Goal: Information Seeking & Learning: Learn about a topic

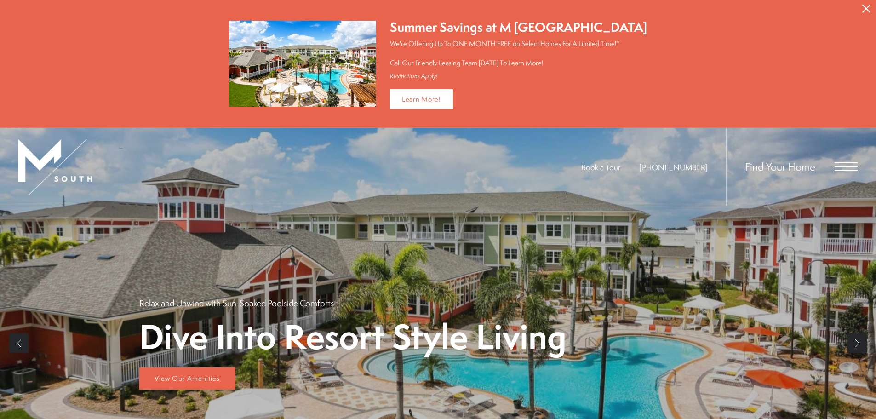
click at [862, 8] on icon "Close Alert" at bounding box center [866, 9] width 8 height 8
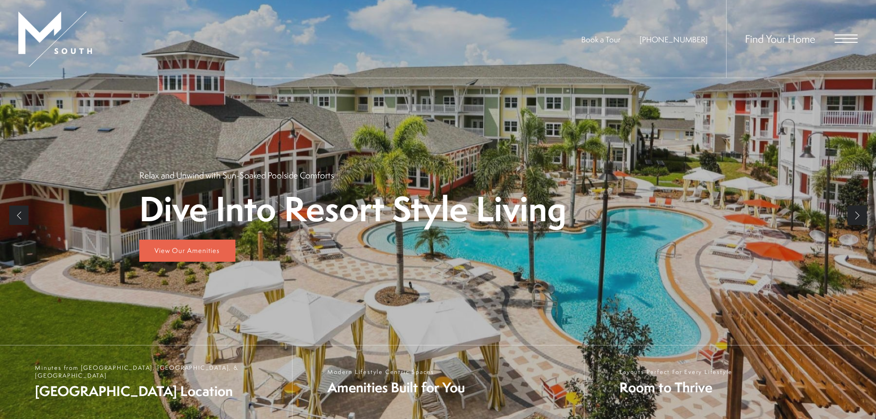
click at [848, 36] on span "Open Menu" at bounding box center [846, 38] width 23 height 8
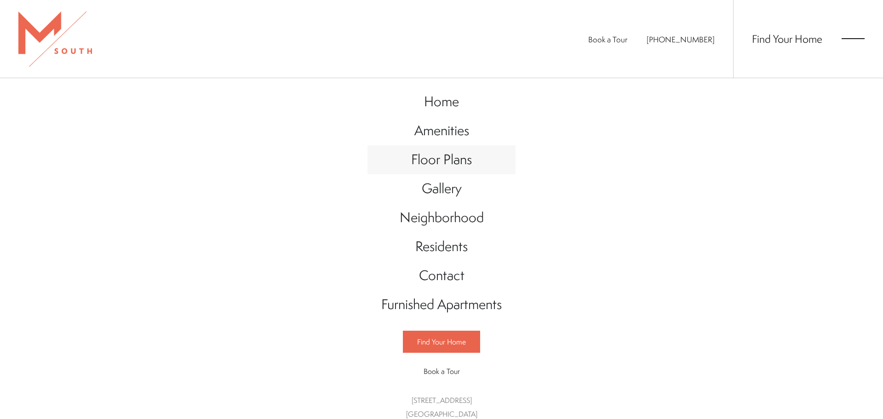
click at [445, 163] on span "Floor Plans" at bounding box center [441, 159] width 61 height 19
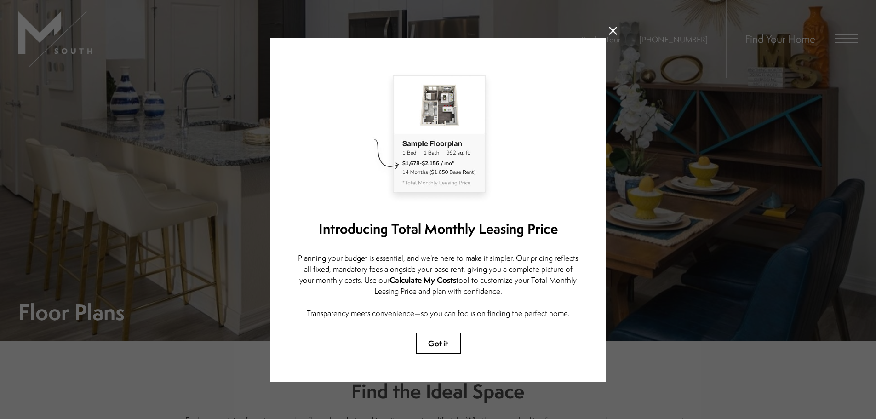
click at [423, 279] on strong "Calculate My Costs" at bounding box center [423, 280] width 67 height 11
click at [445, 345] on button "Got it" at bounding box center [438, 343] width 45 height 22
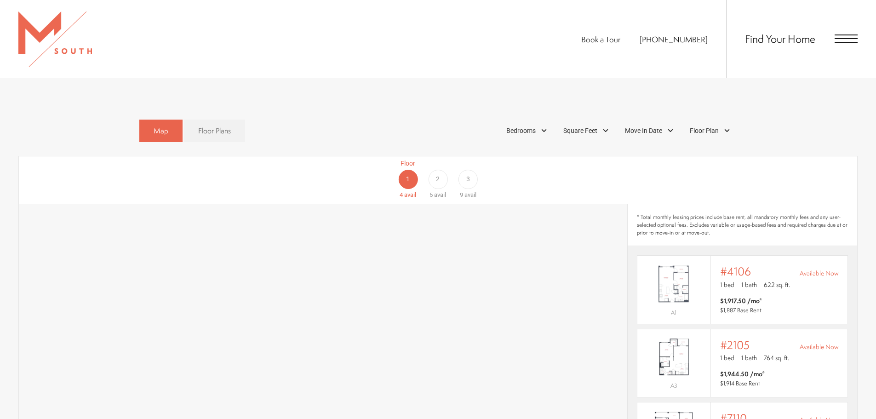
scroll to position [598, 0]
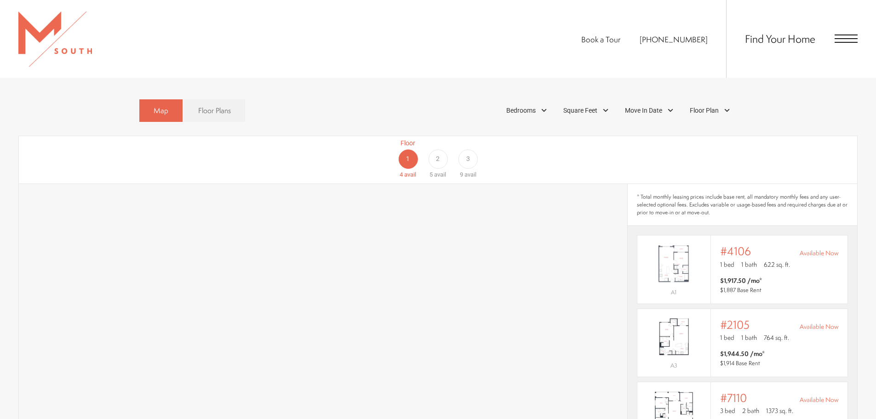
click at [433, 149] on div "2" at bounding box center [437, 158] width 19 height 19
click at [467, 154] on span "3" at bounding box center [468, 159] width 4 height 10
click at [440, 150] on div "2" at bounding box center [437, 158] width 19 height 19
click at [467, 154] on span "3" at bounding box center [468, 159] width 4 height 10
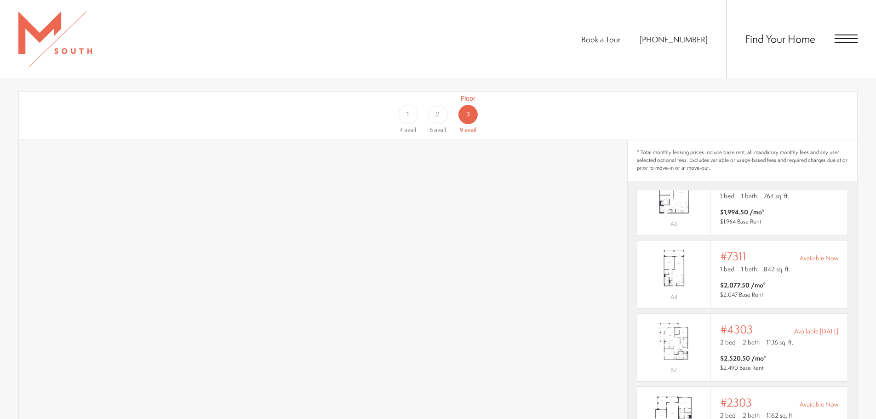
scroll to position [644, 0]
